Goal: Task Accomplishment & Management: Manage account settings

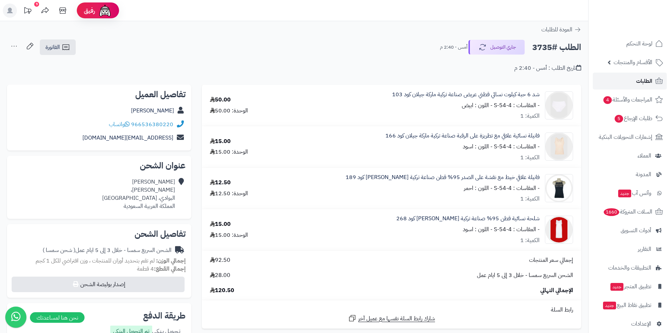
click at [638, 84] on span "الطلبات" at bounding box center [644, 81] width 16 height 10
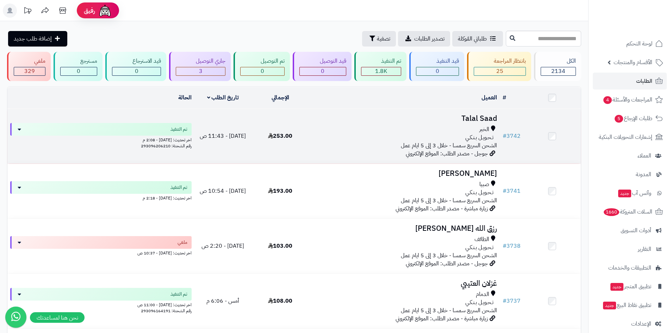
click at [508, 150] on td "# 3742" at bounding box center [512, 136] width 24 height 55
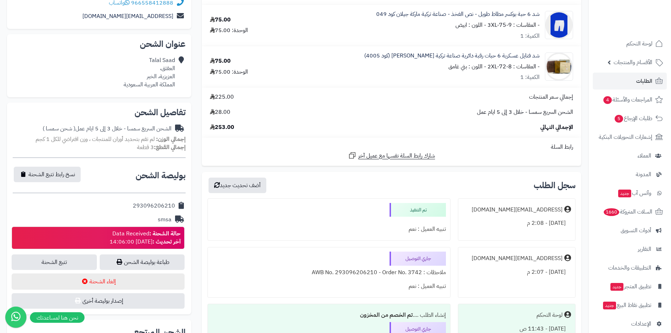
scroll to position [176, 0]
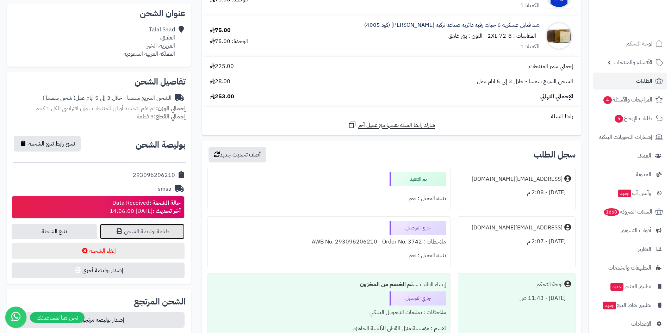
click at [147, 233] on link "طباعة بوليصة الشحن" at bounding box center [142, 231] width 85 height 15
